Goal: Check status

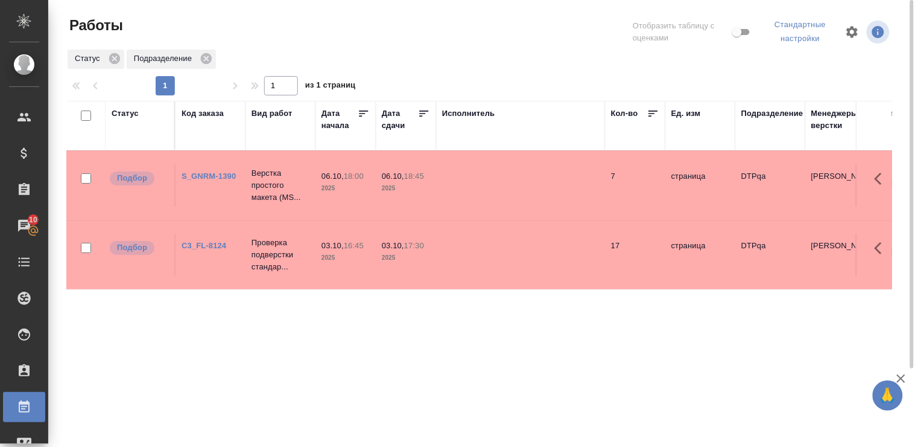
click at [129, 110] on div "Статус" at bounding box center [125, 113] width 27 height 12
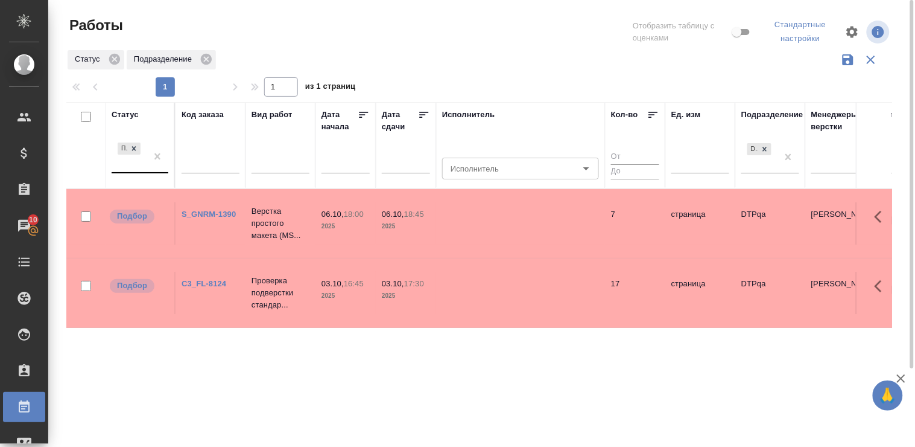
click at [135, 172] on div "Подбор" at bounding box center [129, 156] width 35 height 33
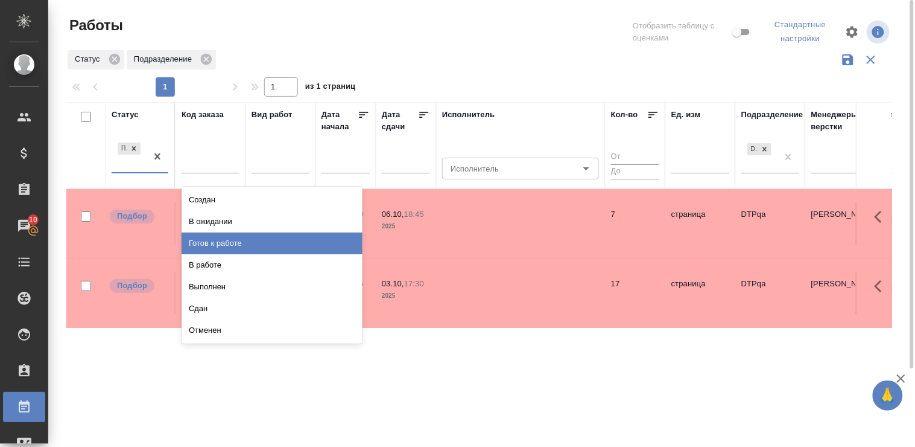
click at [232, 249] on div "Готов к работе" at bounding box center [272, 243] width 181 height 22
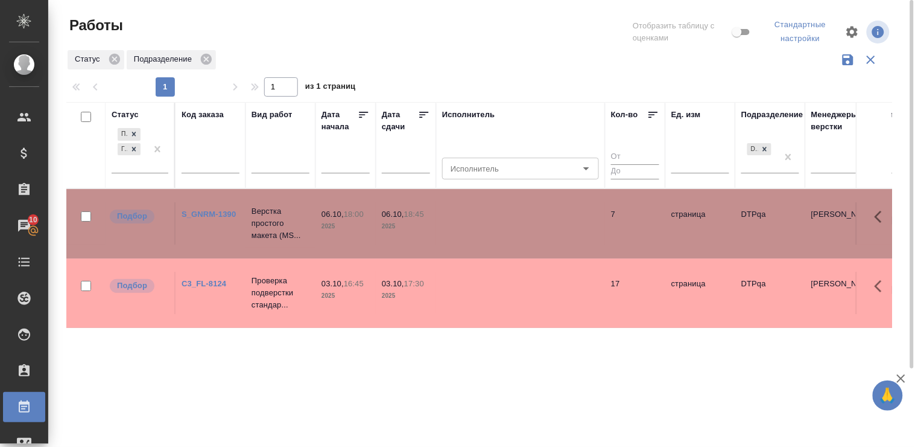
scroll to position [67, 0]
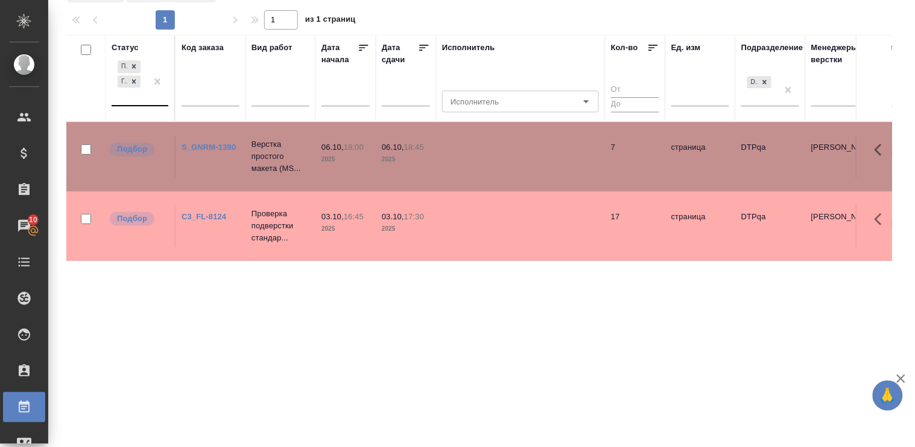
click at [151, 105] on div at bounding box center [158, 81] width 22 height 47
click at [143, 95] on div "Подбор Готов к работе" at bounding box center [129, 81] width 35 height 47
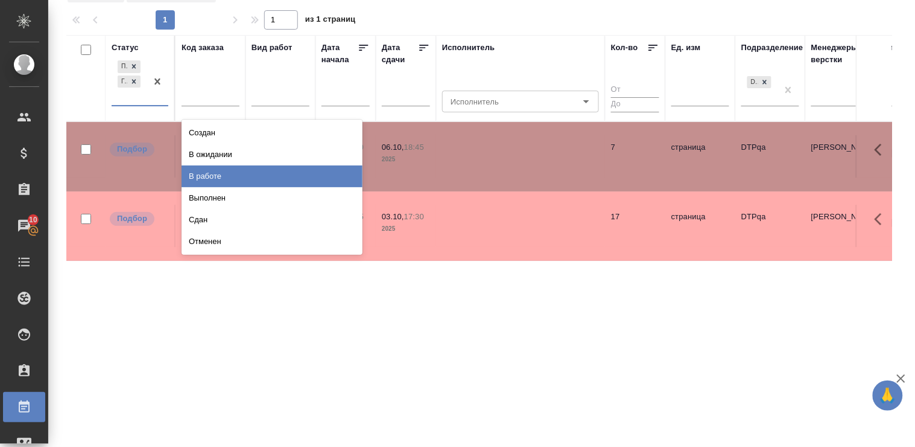
click at [264, 175] on div "В работе" at bounding box center [272, 176] width 181 height 22
